Goal: Information Seeking & Learning: Check status

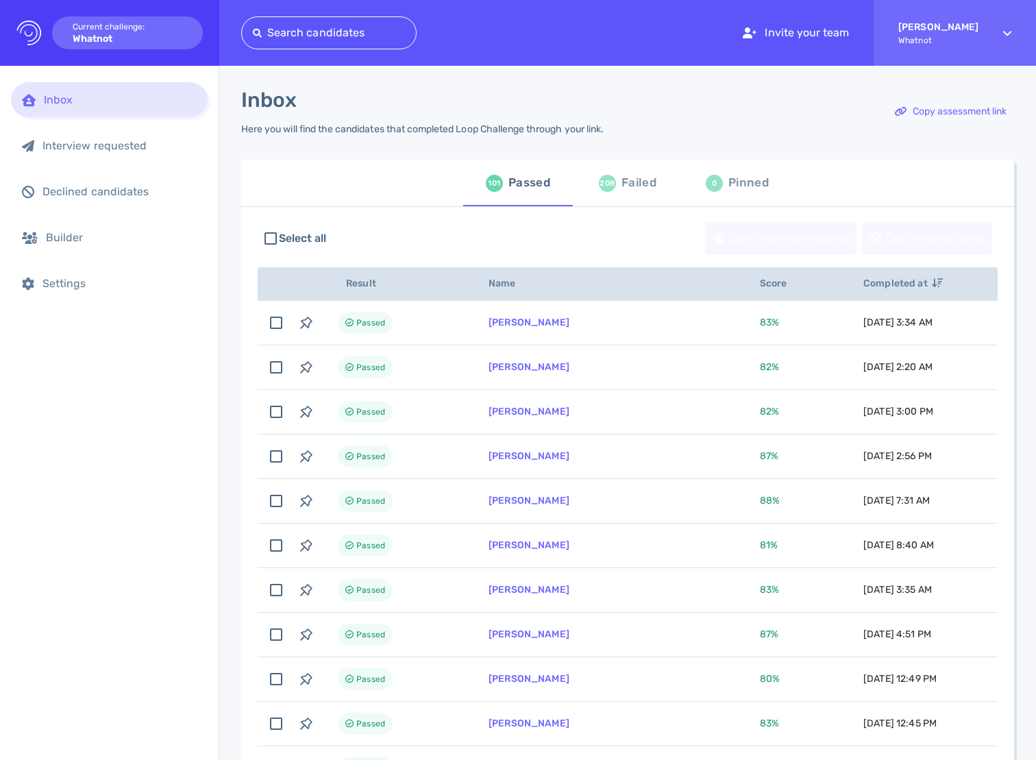
click at [685, 132] on div "Inbox Here you will find the candidates that completed Loop Challenge through y…" at bounding box center [627, 120] width 773 height 64
click at [604, 188] on div "208" at bounding box center [607, 183] width 17 height 17
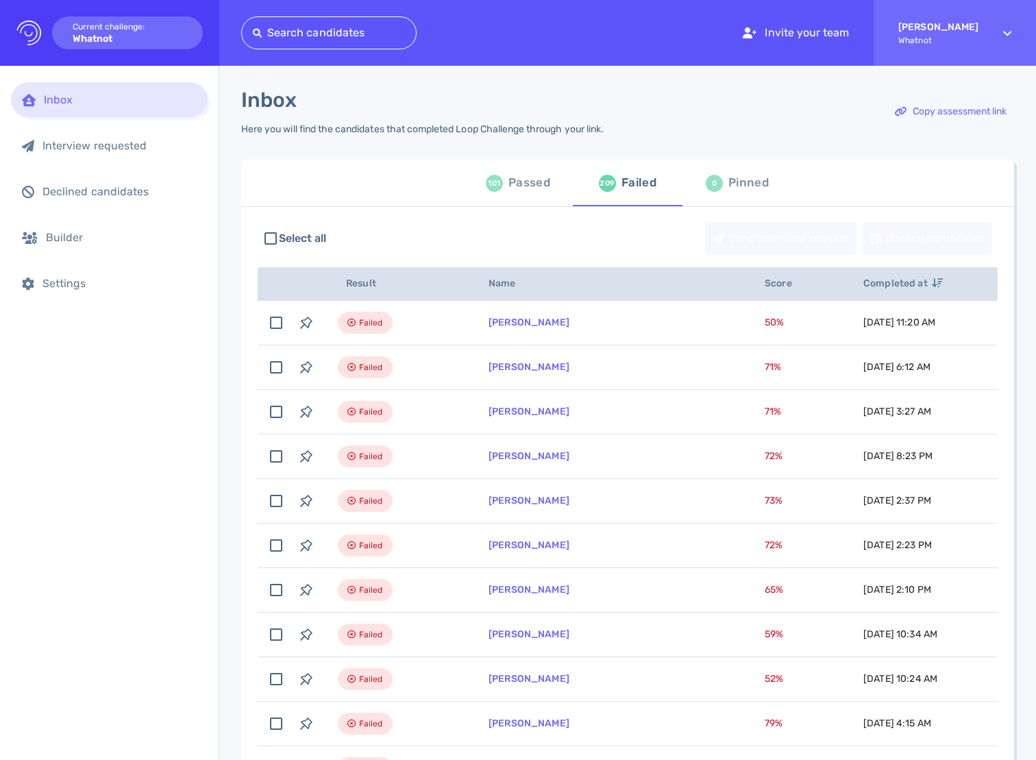
click at [503, 191] on div "101 Passed" at bounding box center [518, 183] width 64 height 38
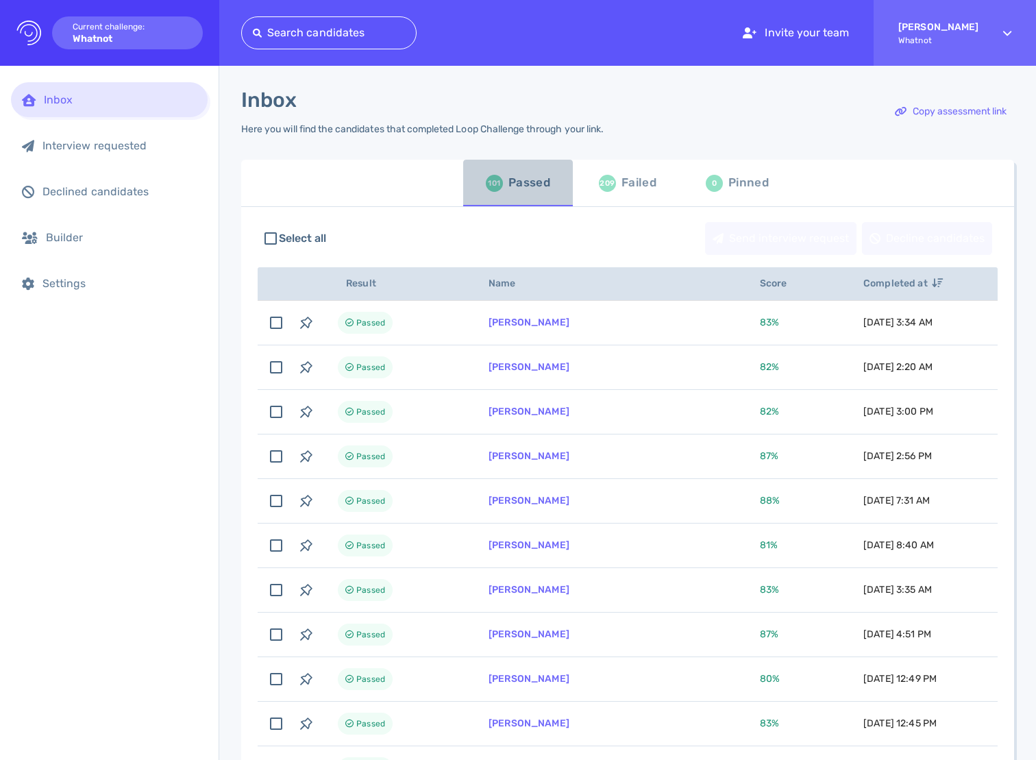
click at [537, 195] on div "101 Passed" at bounding box center [518, 183] width 64 height 38
click at [547, 195] on span "101 Passed" at bounding box center [517, 183] width 93 height 38
click at [629, 186] on div "Failed" at bounding box center [638, 183] width 35 height 21
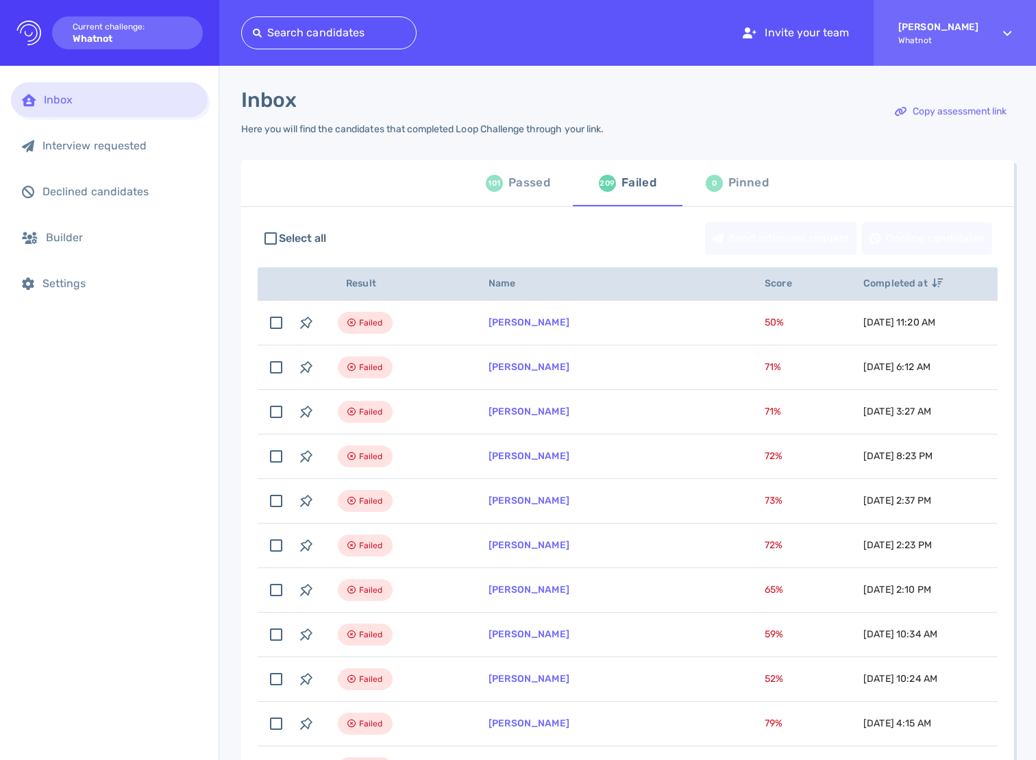
click at [413, 204] on div "101 Passed 209 Failed 0 Pinned" at bounding box center [627, 183] width 773 height 47
click at [508, 190] on div "Passed" at bounding box center [529, 183] width 42 height 21
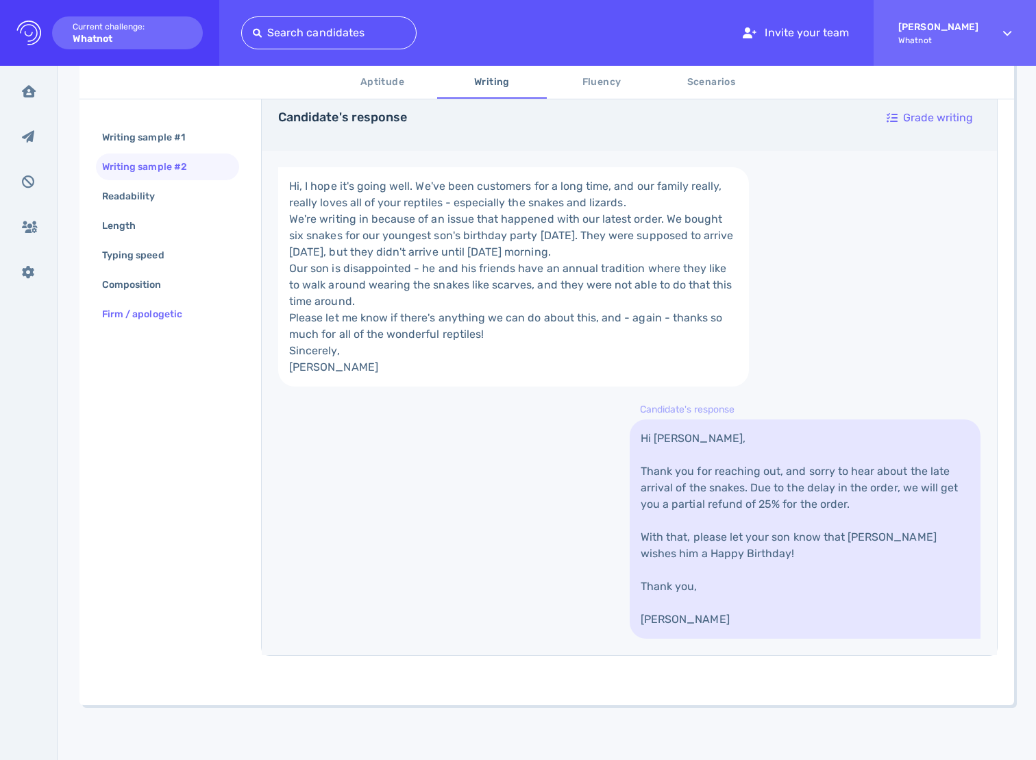
click at [175, 313] on div "Firm / apologetic" at bounding box center [148, 314] width 99 height 20
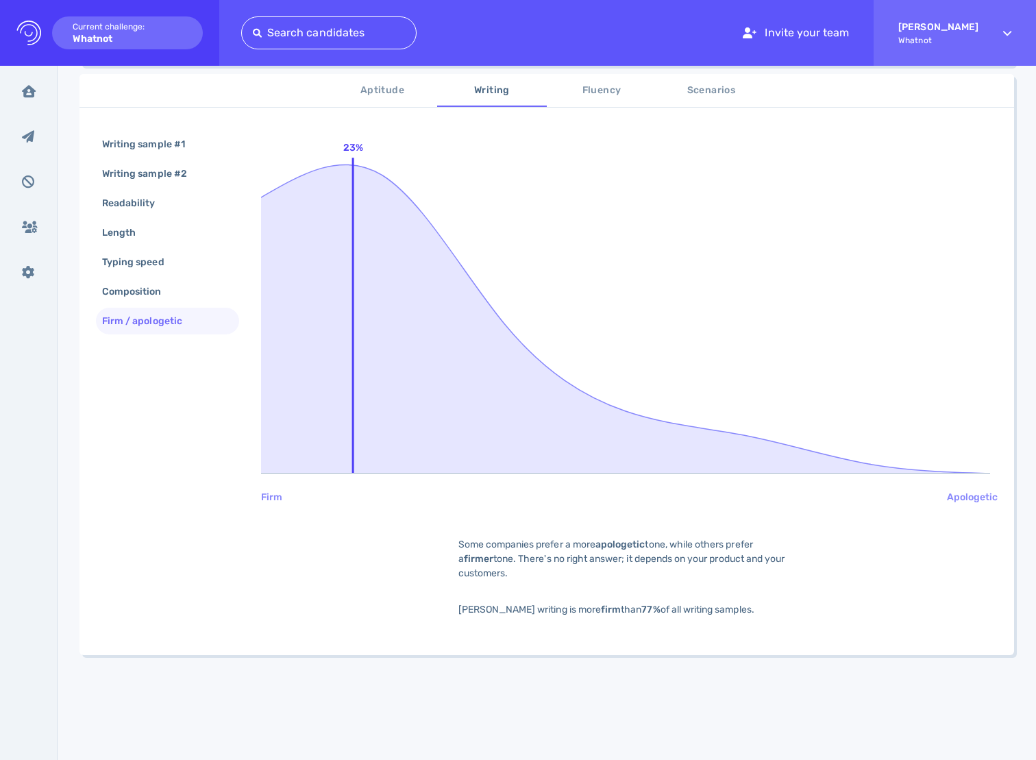
scroll to position [227, 0]
click at [152, 294] on div "Composition" at bounding box center [138, 292] width 79 height 20
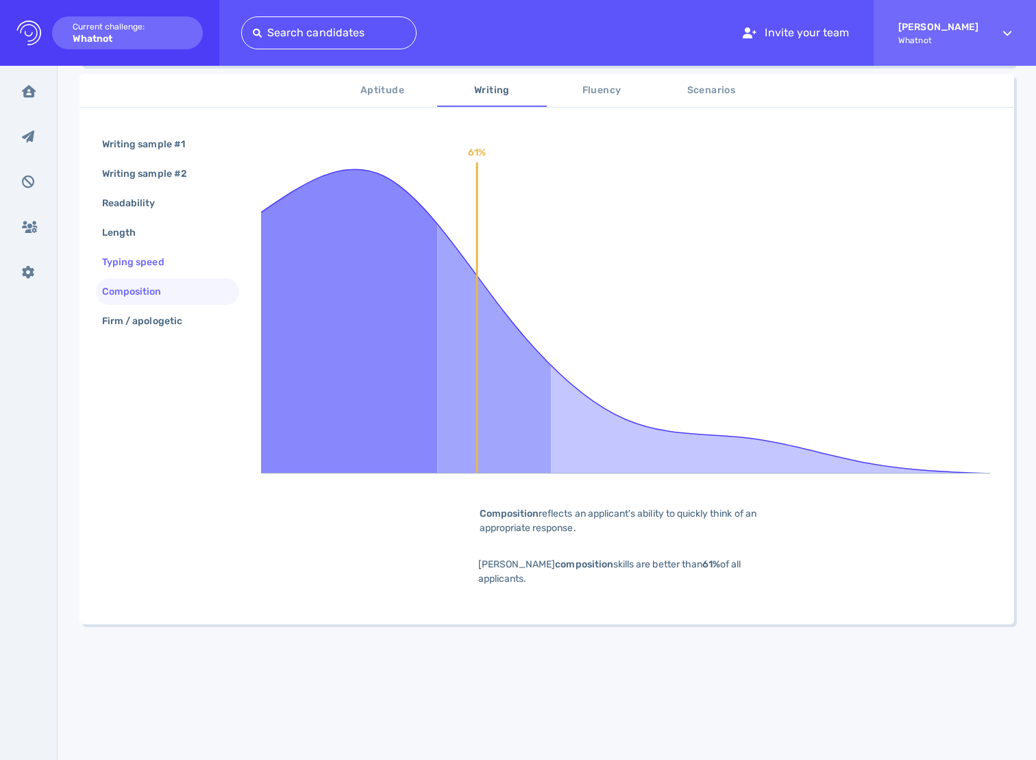
click at [156, 271] on div "Typing speed" at bounding box center [140, 262] width 82 height 20
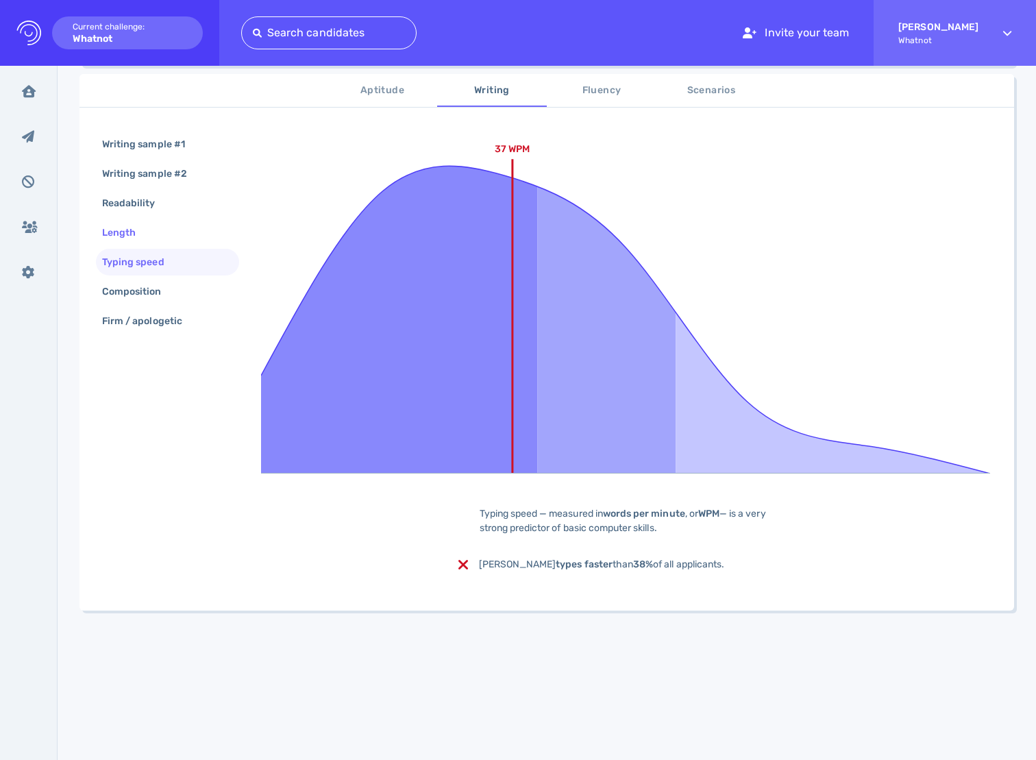
click at [153, 243] on div "Length" at bounding box center [167, 232] width 143 height 27
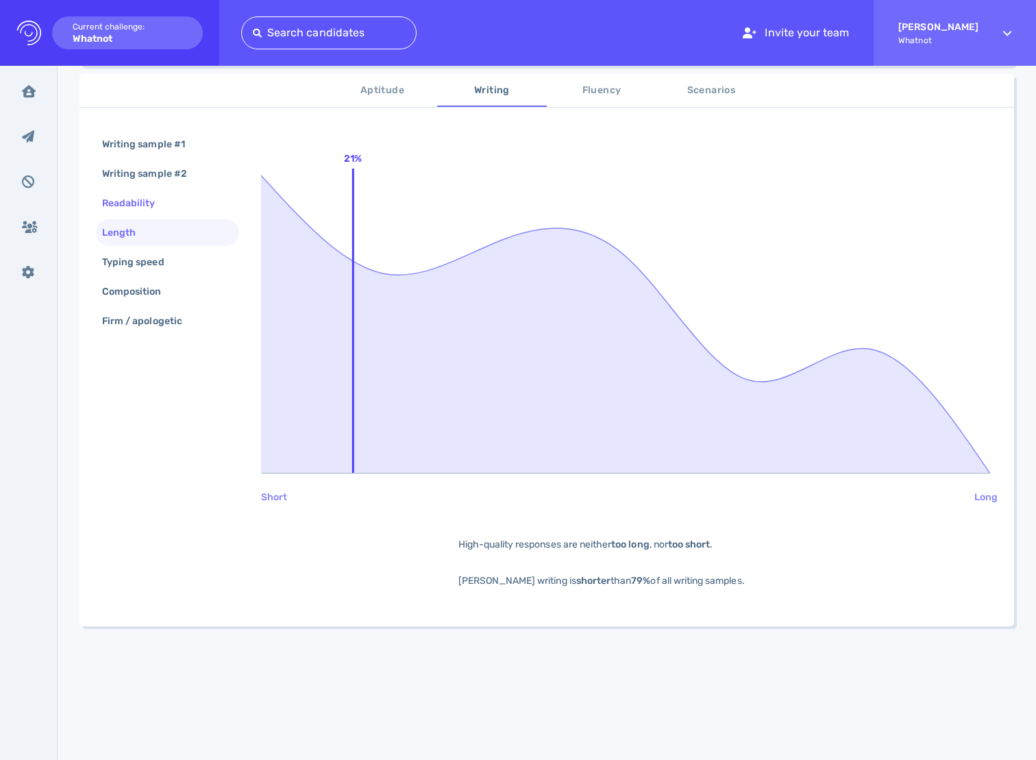
click at [142, 211] on div "Readability" at bounding box center [135, 203] width 73 height 20
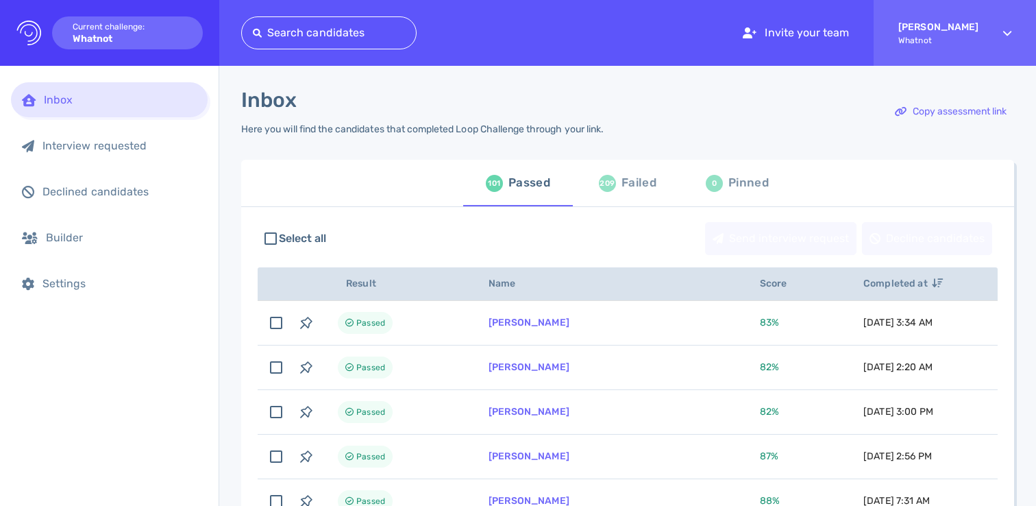
click at [320, 27] on div at bounding box center [329, 32] width 152 height 19
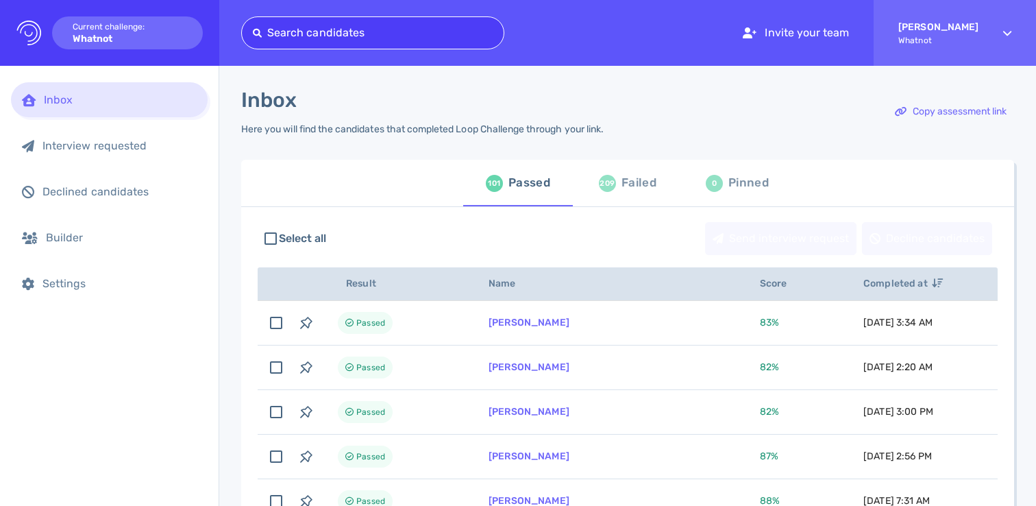
click at [320, 27] on div at bounding box center [373, 32] width 240 height 19
type input "M"
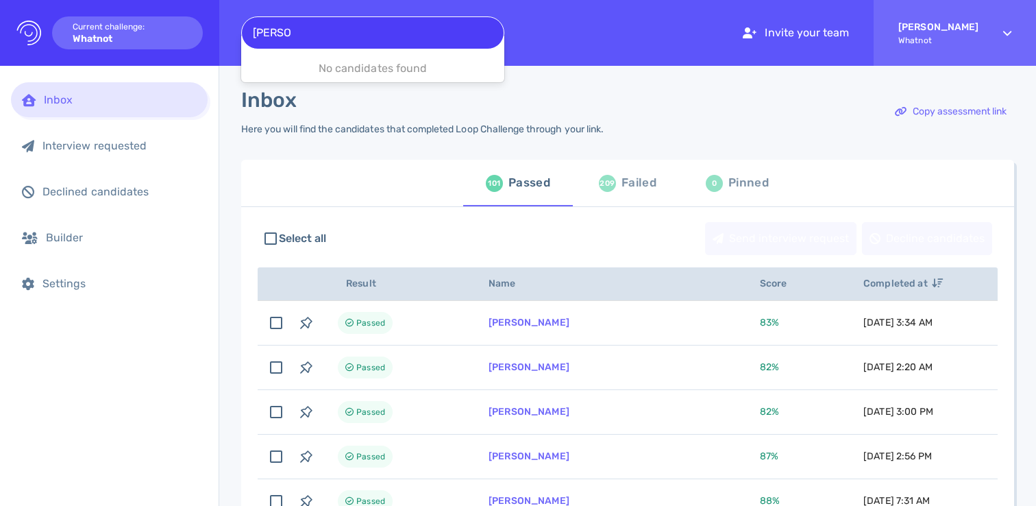
type input "[PERSON_NAME]"
click at [274, 33] on input "[PERSON_NAME]" at bounding box center [271, 33] width 36 height 16
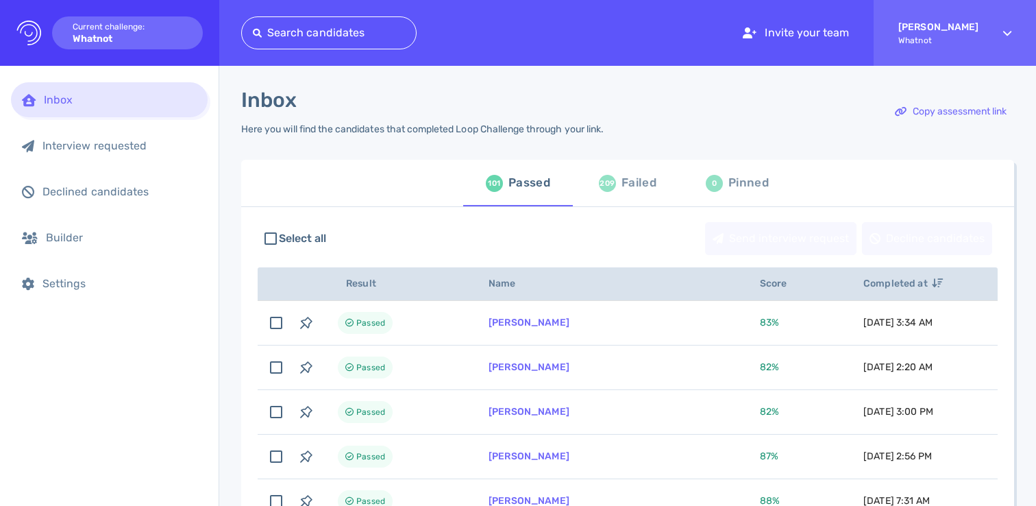
click at [338, 100] on div "Inbox" at bounding box center [422, 100] width 362 height 25
click at [388, 188] on div "101 Passed 209 Failed 0 Pinned" at bounding box center [627, 183] width 773 height 47
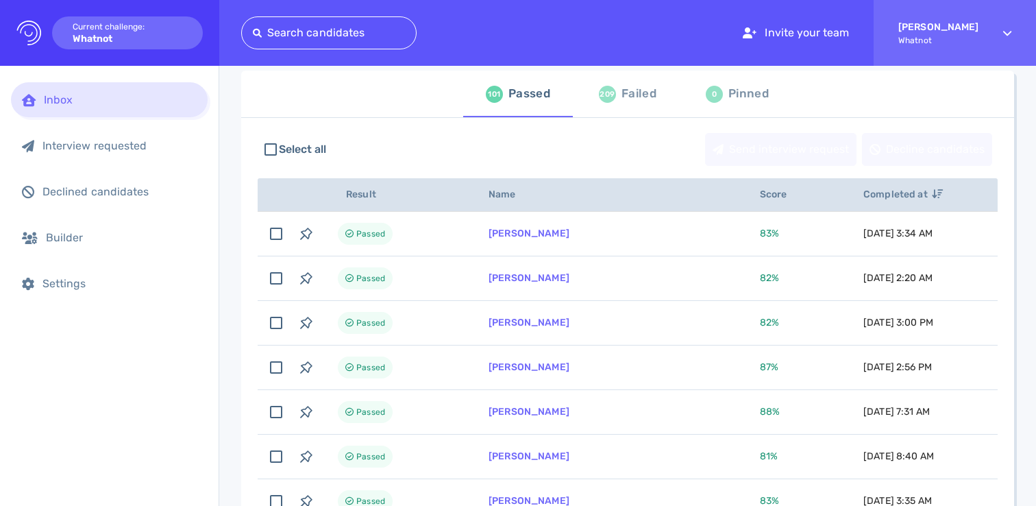
scroll to position [110, 0]
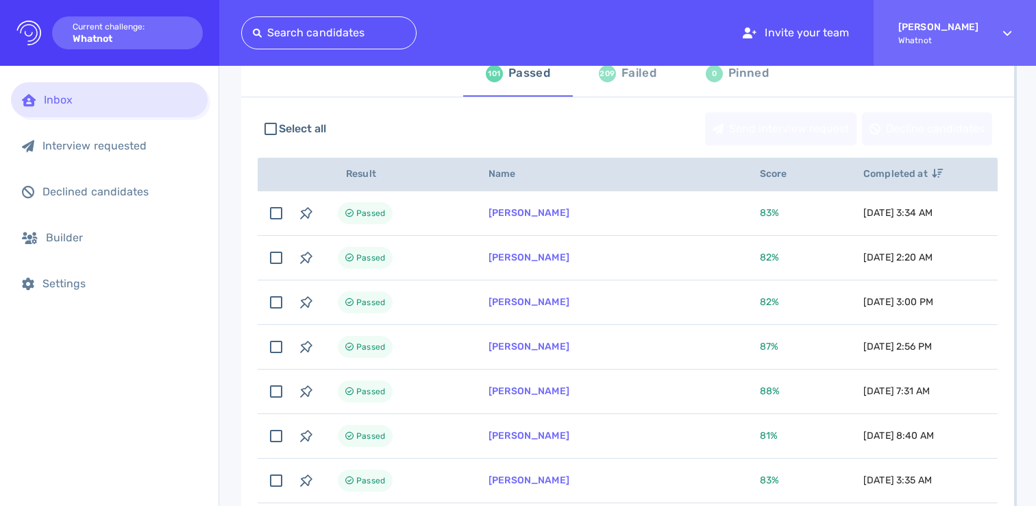
click at [209, 324] on div "Inbox Interview requested Declined candidates Builder Settings" at bounding box center [109, 286] width 219 height 440
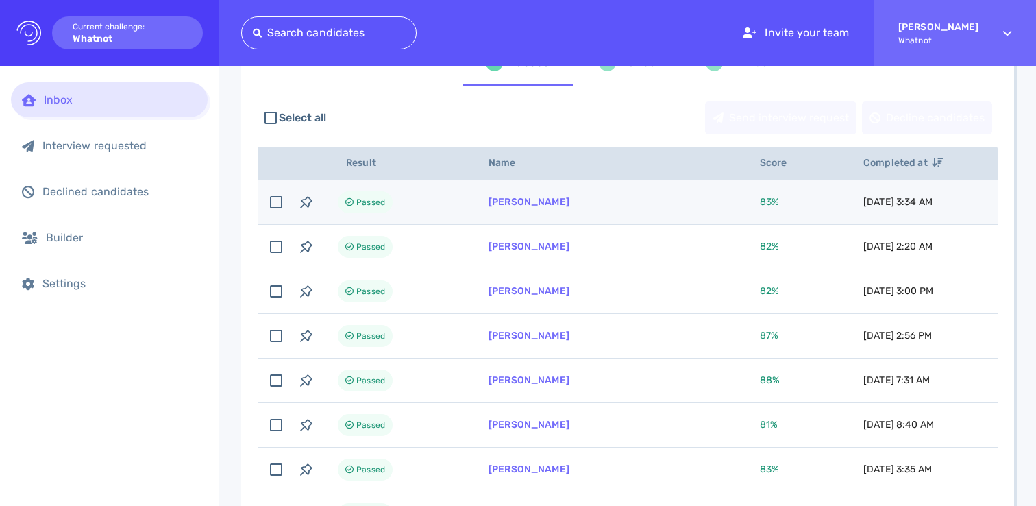
scroll to position [0, 0]
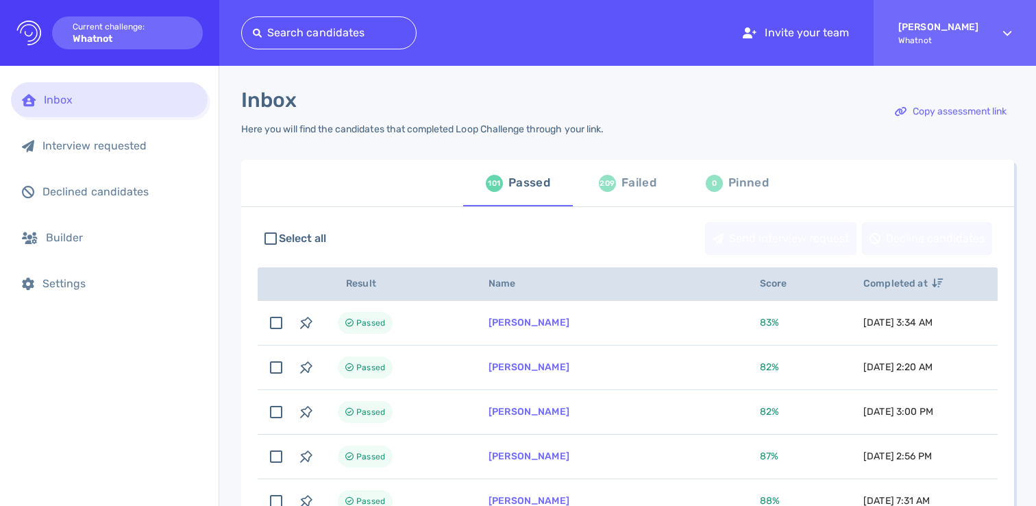
click at [622, 174] on div "Failed" at bounding box center [638, 183] width 35 height 21
